Goal: Entertainment & Leisure: Consume media (video, audio)

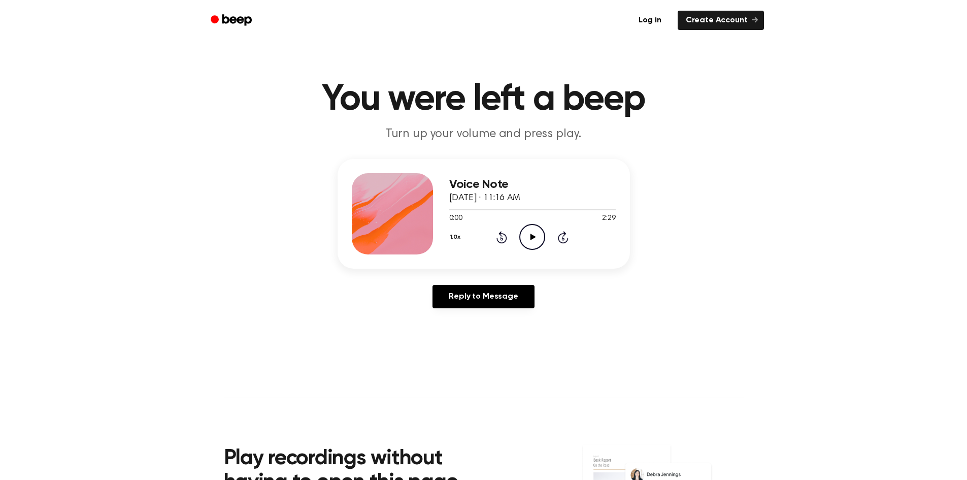
click at [530, 231] on icon "Play Audio" at bounding box center [532, 237] width 26 height 26
click at [533, 233] on icon "Pause Audio" at bounding box center [532, 237] width 26 height 26
click at [534, 238] on icon "Play Audio" at bounding box center [532, 237] width 26 height 26
click at [531, 240] on icon at bounding box center [532, 236] width 5 height 7
click at [537, 228] on icon "Play Audio" at bounding box center [532, 237] width 26 height 26
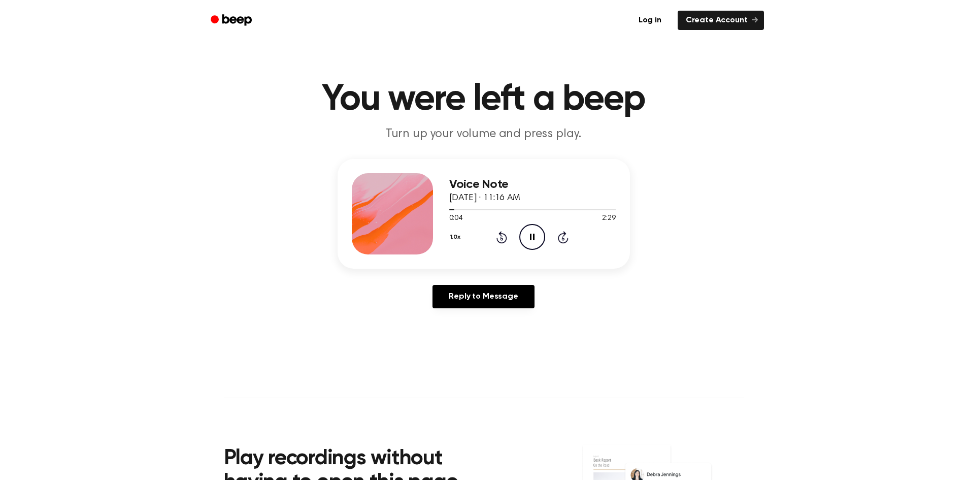
click at [532, 235] on icon "Pause Audio" at bounding box center [532, 237] width 26 height 26
